Goal: Task Accomplishment & Management: Use online tool/utility

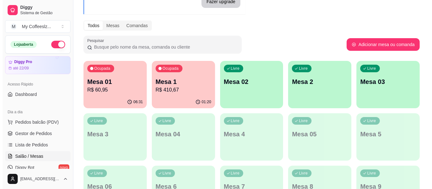
scroll to position [63, 0]
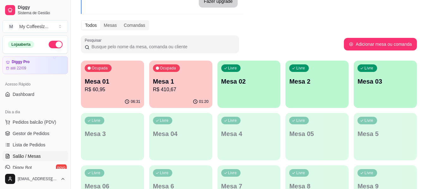
click at [245, 78] on p "Mesa 02" at bounding box center [249, 81] width 56 height 9
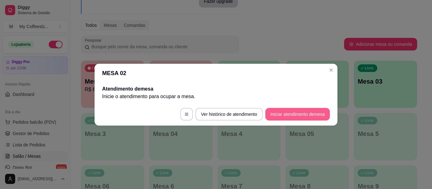
click at [296, 113] on button "Iniciar atendimento de mesa" at bounding box center [297, 114] width 64 height 13
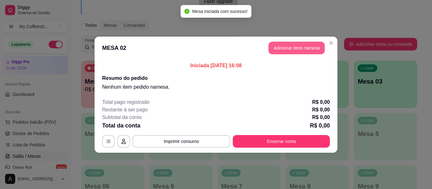
click at [306, 45] on button "Adicionar itens na mesa" at bounding box center [296, 48] width 56 height 13
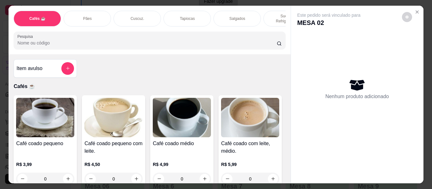
click at [205, 65] on div "Item avulso Cafés ☕ Café coado pequeno R$ 3,99 0 Café coado pequeno com leite. …" at bounding box center [149, 118] width 281 height 129
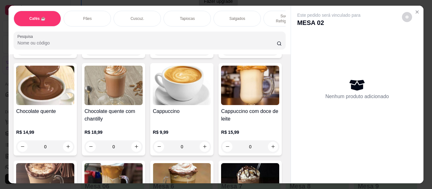
scroll to position [569, 0]
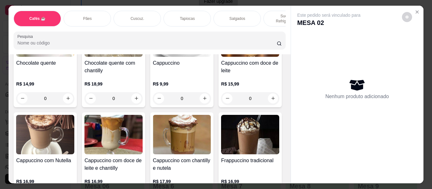
click at [279, 14] on p "Sucos e Refrigerantes" at bounding box center [287, 19] width 37 height 10
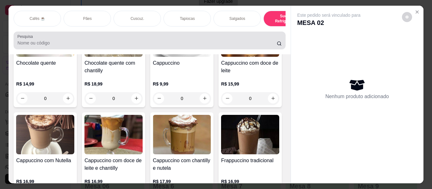
scroll to position [17, 0]
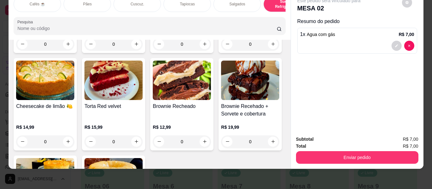
type input "1"
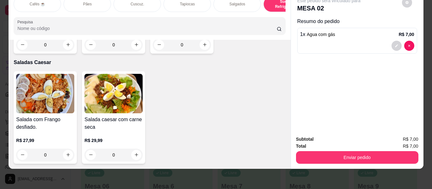
scroll to position [3863, 0]
type input "1"
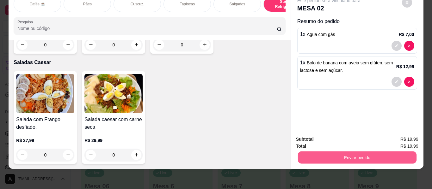
click at [329, 154] on button "Enviar pedido" at bounding box center [356, 158] width 118 height 12
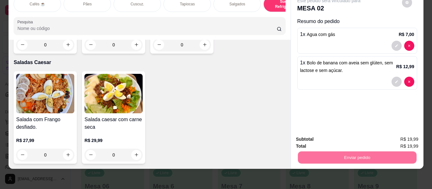
click at [326, 135] on button "Não registrar e enviar pedido" at bounding box center [336, 137] width 66 height 12
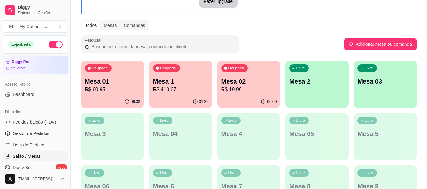
click at [314, 90] on div "Livre Mesa 2" at bounding box center [316, 81] width 63 height 40
click at [98, 90] on p "R$ 60,95" at bounding box center [113, 90] width 56 height 8
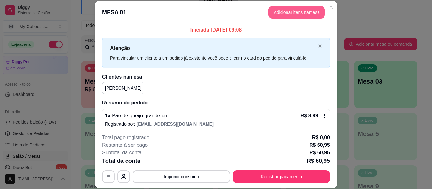
click at [286, 12] on button "Adicionar itens na mesa" at bounding box center [296, 12] width 56 height 13
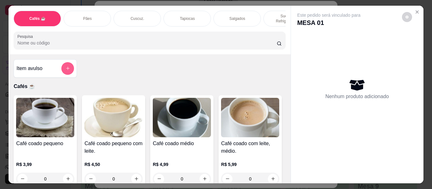
click at [67, 63] on button "add-separate-item" at bounding box center [67, 68] width 13 height 13
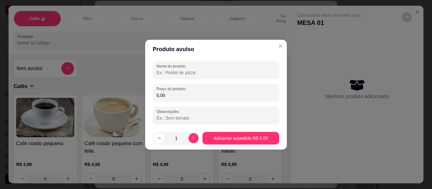
click at [170, 75] on input "Nome do produto" at bounding box center [215, 73] width 119 height 6
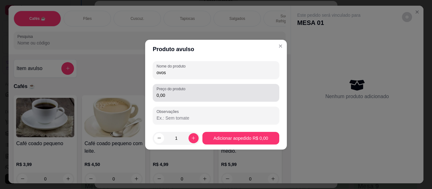
type input "ovos"
click at [177, 95] on input "0,00" at bounding box center [215, 95] width 119 height 6
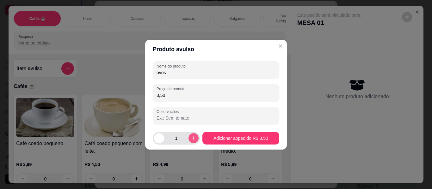
type input "3,50"
click at [191, 137] on icon "increase-product-quantity" at bounding box center [193, 138] width 5 height 5
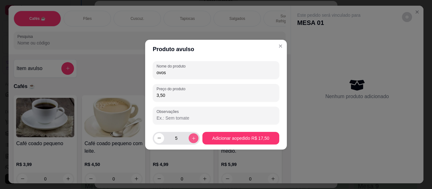
click at [191, 137] on icon "increase-product-quantity" at bounding box center [193, 138] width 5 height 5
type input "8"
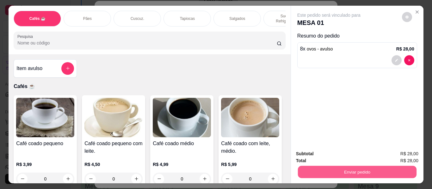
click at [323, 170] on button "Enviar pedido" at bounding box center [356, 172] width 118 height 12
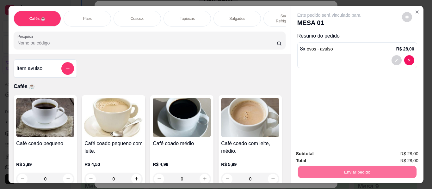
click at [327, 155] on button "Não registrar e enviar pedido" at bounding box center [336, 154] width 64 height 12
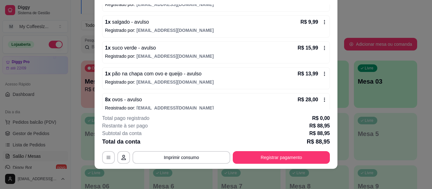
scroll to position [135, 0]
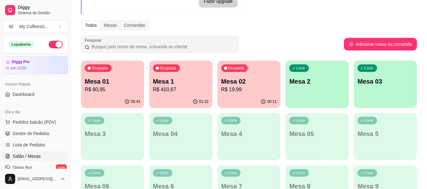
click at [117, 94] on div "Ocupada Mesa 01 R$ 60,95" at bounding box center [112, 78] width 63 height 35
click at [181, 83] on p "Mesa 1" at bounding box center [181, 81] width 54 height 9
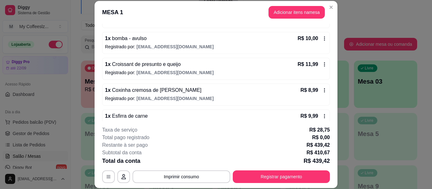
scroll to position [727, 0]
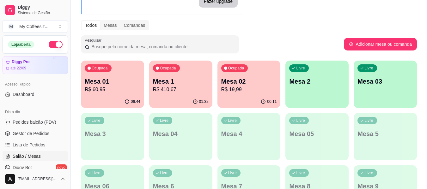
click at [271, 88] on p "R$ 19,99" at bounding box center [249, 90] width 56 height 8
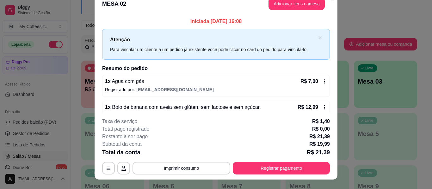
scroll to position [0, 0]
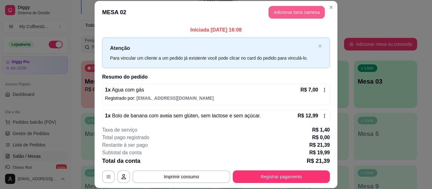
click at [301, 13] on button "Adicionar itens na mesa" at bounding box center [296, 12] width 56 height 13
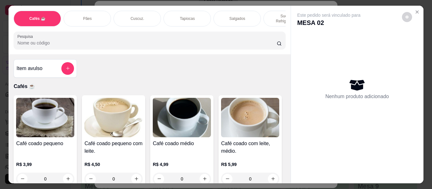
click at [273, 14] on p "Sucos e Refrigerantes" at bounding box center [287, 19] width 37 height 10
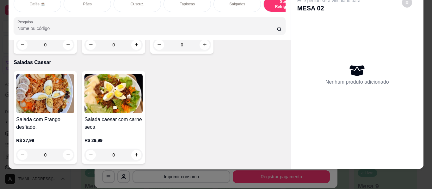
scroll to position [3673, 0]
type input "1"
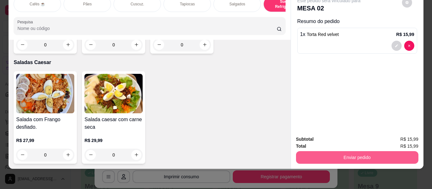
click at [312, 151] on button "Enviar pedido" at bounding box center [357, 157] width 122 height 13
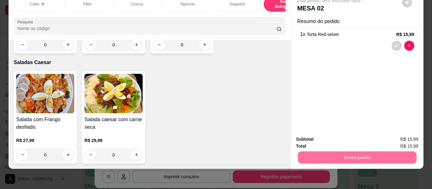
click at [315, 136] on button "Não registrar e enviar pedido" at bounding box center [336, 137] width 66 height 12
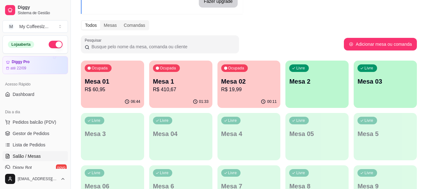
click at [268, 76] on div "Ocupada Mesa 02 R$ 19,99" at bounding box center [248, 78] width 63 height 35
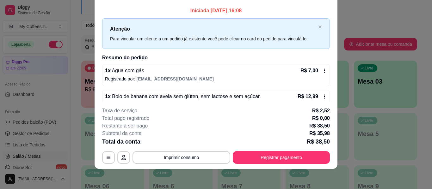
scroll to position [0, 0]
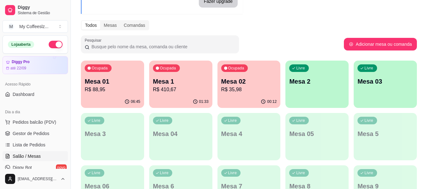
click at [307, 91] on div "Livre Mesa 2" at bounding box center [316, 81] width 63 height 40
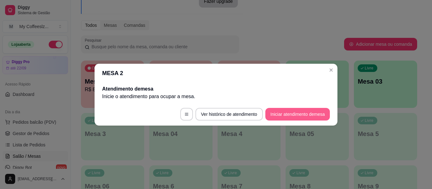
click at [300, 115] on button "Iniciar atendimento de mesa" at bounding box center [297, 114] width 64 height 13
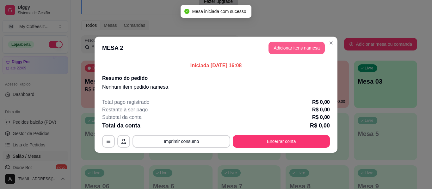
click at [285, 47] on button "Adicionar itens na mesa" at bounding box center [296, 48] width 56 height 13
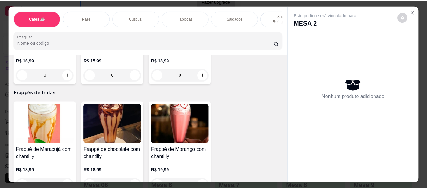
scroll to position [3222, 0]
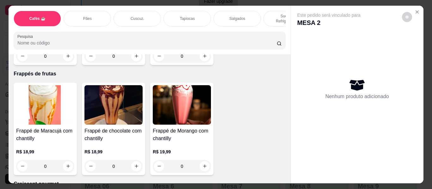
click at [416, 9] on icon "Close" at bounding box center [416, 11] width 5 height 5
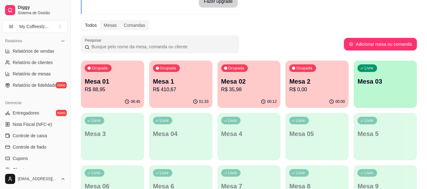
scroll to position [221, 0]
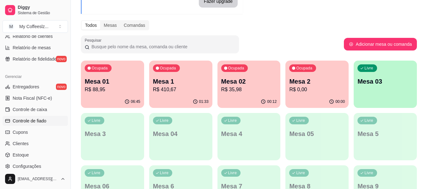
click at [29, 123] on span "Controle de fiado" at bounding box center [30, 121] width 34 height 6
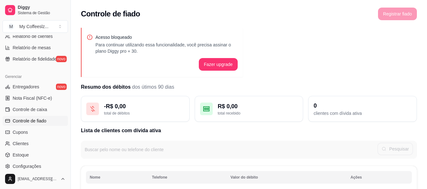
scroll to position [32, 0]
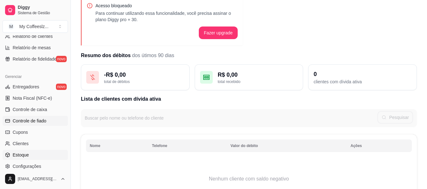
click at [24, 154] on span "Estoque" at bounding box center [21, 155] width 16 height 6
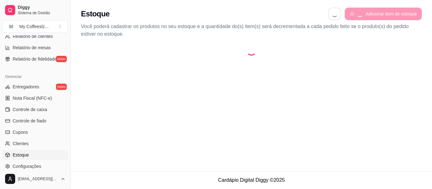
select select "QUANTITY_ORDER"
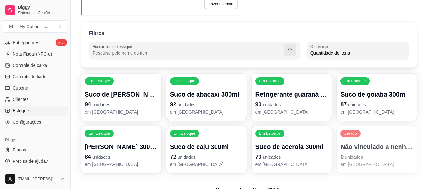
scroll to position [93, 0]
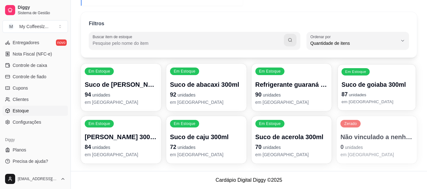
click at [351, 94] on span "unidades" at bounding box center [357, 95] width 17 height 5
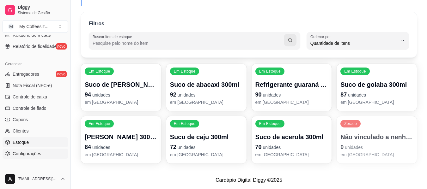
click at [26, 153] on span "Configurações" at bounding box center [27, 154] width 28 height 6
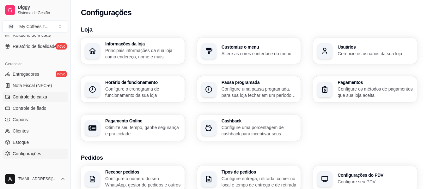
click at [35, 100] on span "Controle de caixa" at bounding box center [30, 97] width 34 height 6
